Goal: Transaction & Acquisition: Purchase product/service

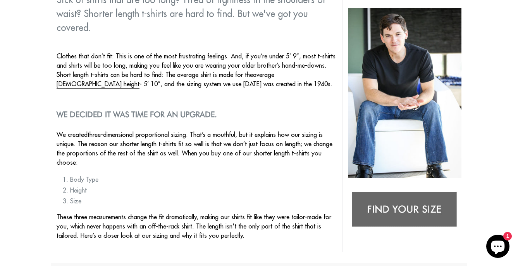
scroll to position [77, 0]
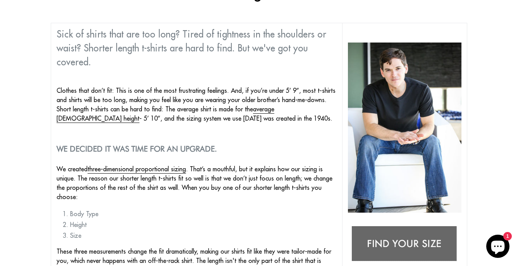
click at [383, 232] on img at bounding box center [404, 244] width 113 height 45
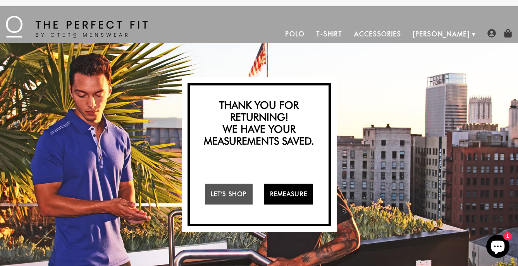
click at [281, 191] on link "Remeasure" at bounding box center [288, 194] width 49 height 21
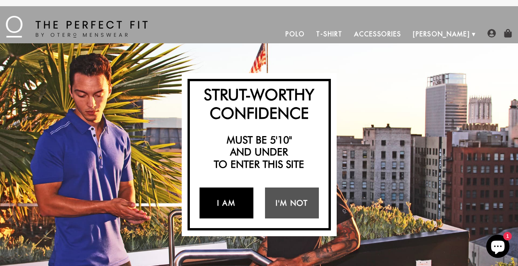
click at [238, 201] on link "I Am" at bounding box center [226, 203] width 54 height 31
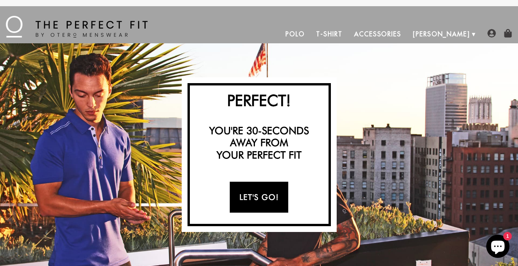
click at [262, 200] on link "Let's Go!" at bounding box center [259, 197] width 58 height 31
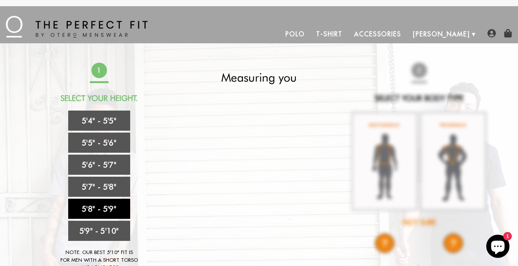
click at [117, 205] on link "5'8" - 5'9"" at bounding box center [99, 209] width 62 height 20
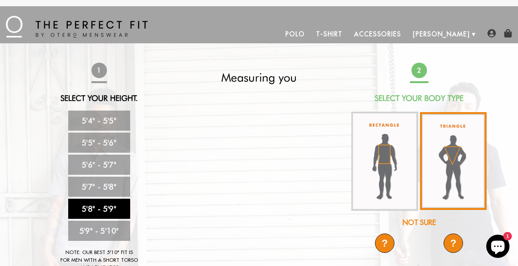
click at [448, 165] on img at bounding box center [453, 161] width 67 height 98
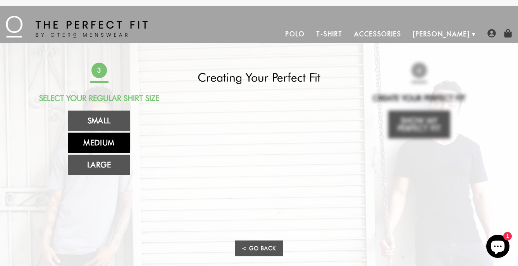
click at [103, 144] on link "Medium" at bounding box center [99, 143] width 62 height 20
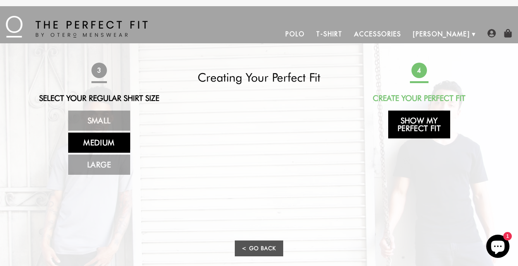
click at [408, 127] on link "Show My Perfect Fit" at bounding box center [419, 125] width 62 height 28
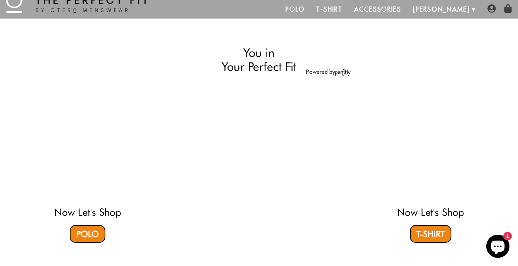
scroll to position [39, 0]
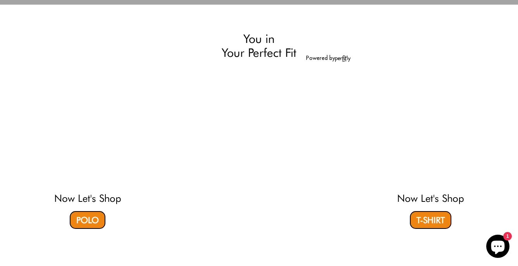
select select "58-59"
select select "triangle"
select select "M"
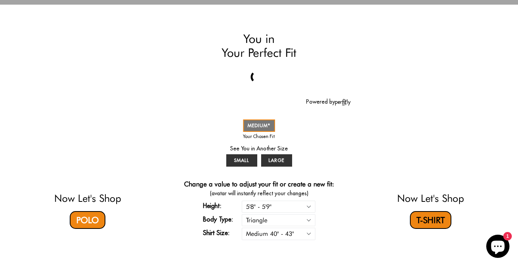
click at [410, 218] on link "T-Shirt" at bounding box center [430, 220] width 41 height 18
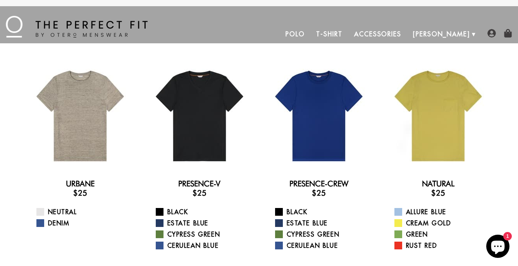
scroll to position [39, 0]
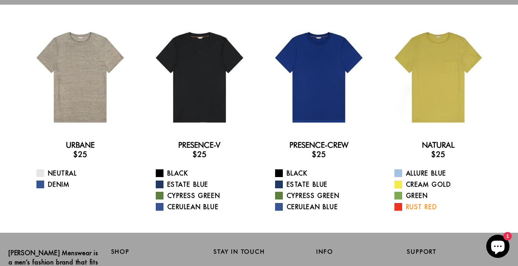
click at [424, 206] on link "Rust Red" at bounding box center [442, 206] width 97 height 9
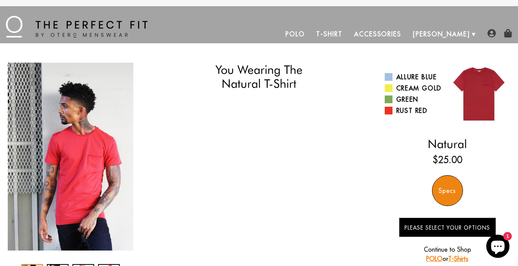
select select "58-59"
select select "triangle"
select select "M"
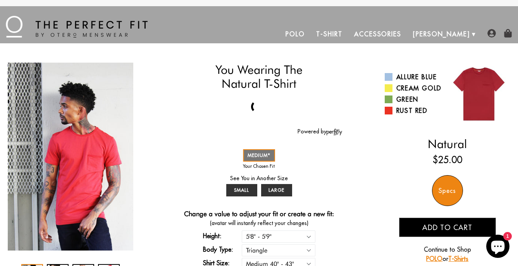
click at [447, 189] on div "Specs" at bounding box center [447, 190] width 31 height 31
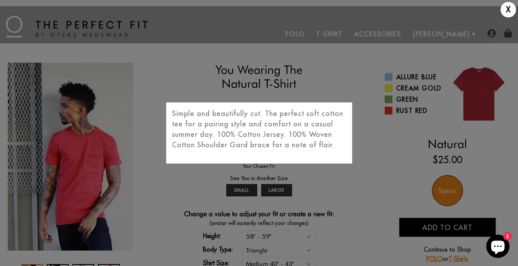
click at [444, 191] on div "X Simple and beautifully cut. The perfect soft cotton tee for a pairing style a…" at bounding box center [259, 133] width 518 height 266
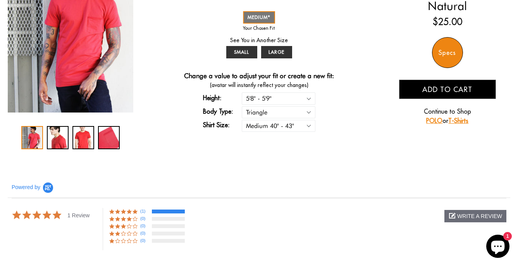
scroll to position [155, 0]
